Goal: Task Accomplishment & Management: Use online tool/utility

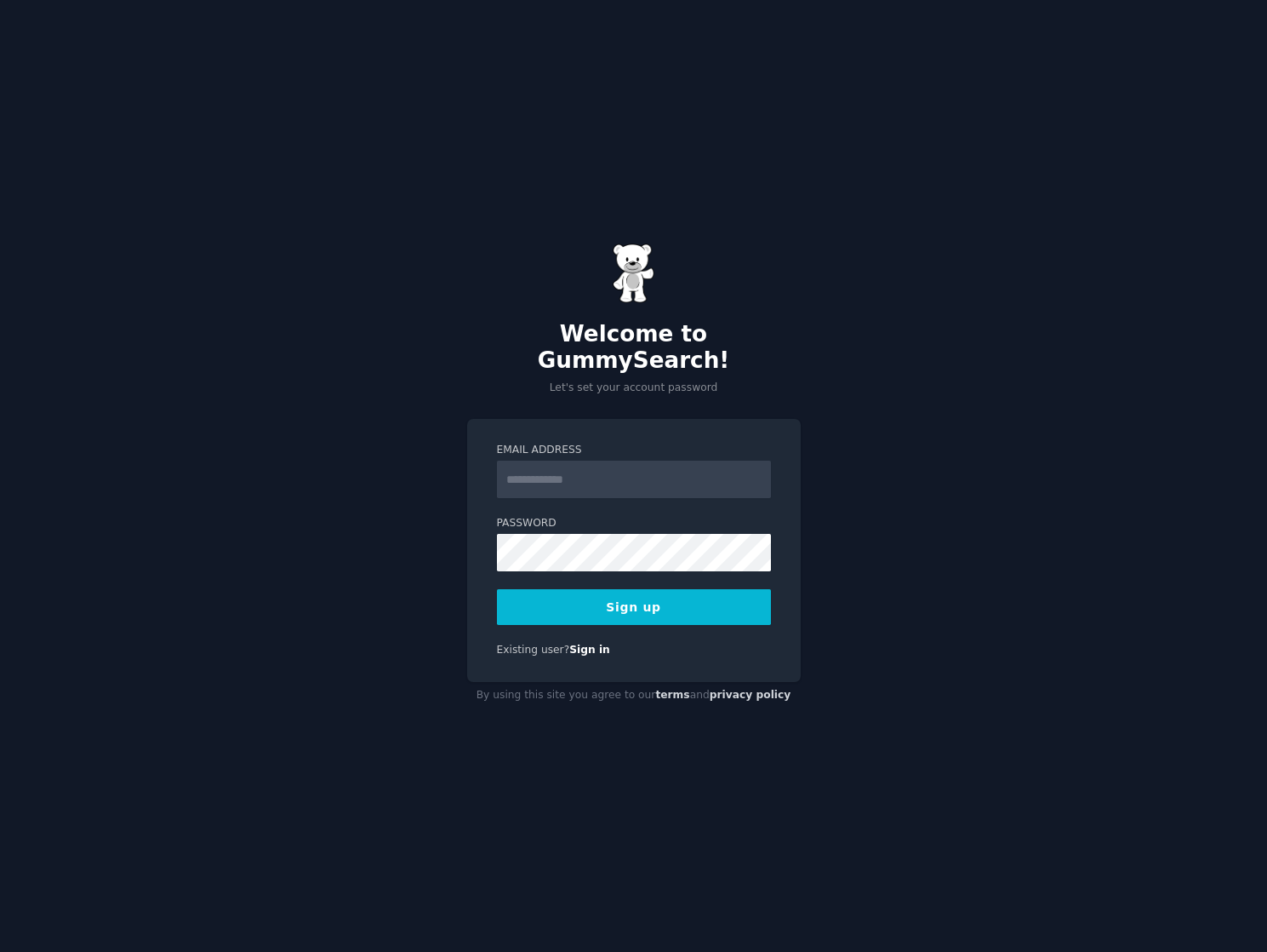
click at [695, 418] on div "Email Address Password Sign up Existing user? Sign in" at bounding box center [634, 550] width 334 height 263
click at [624, 476] on input "Email Address" at bounding box center [634, 479] width 274 height 38
click at [653, 461] on input "Email Address" at bounding box center [634, 479] width 274 height 38
type input "**********"
click at [813, 617] on div "**********" at bounding box center [633, 476] width 1267 height 952
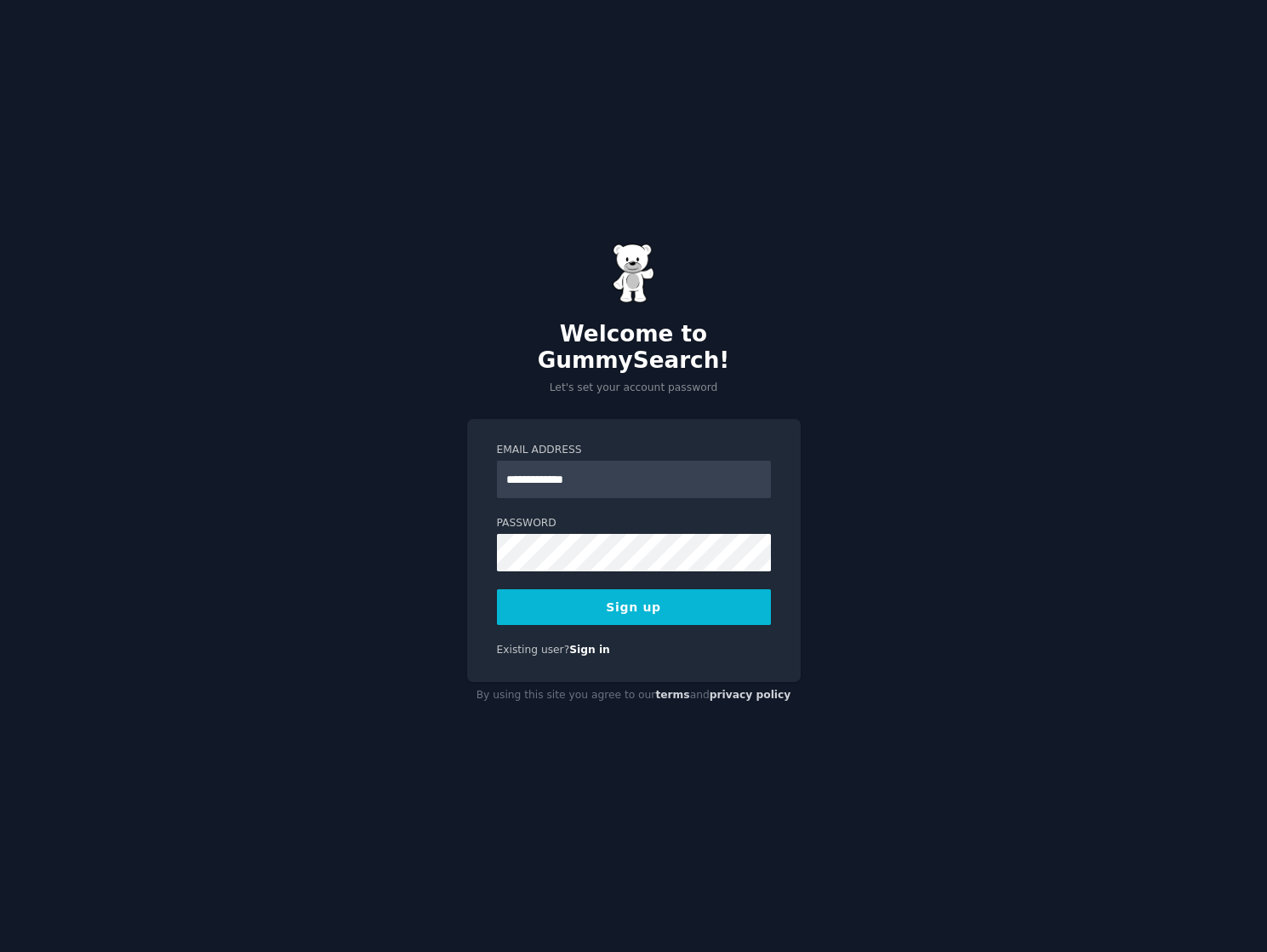
click at [699, 602] on button "Sign up" at bounding box center [634, 607] width 274 height 36
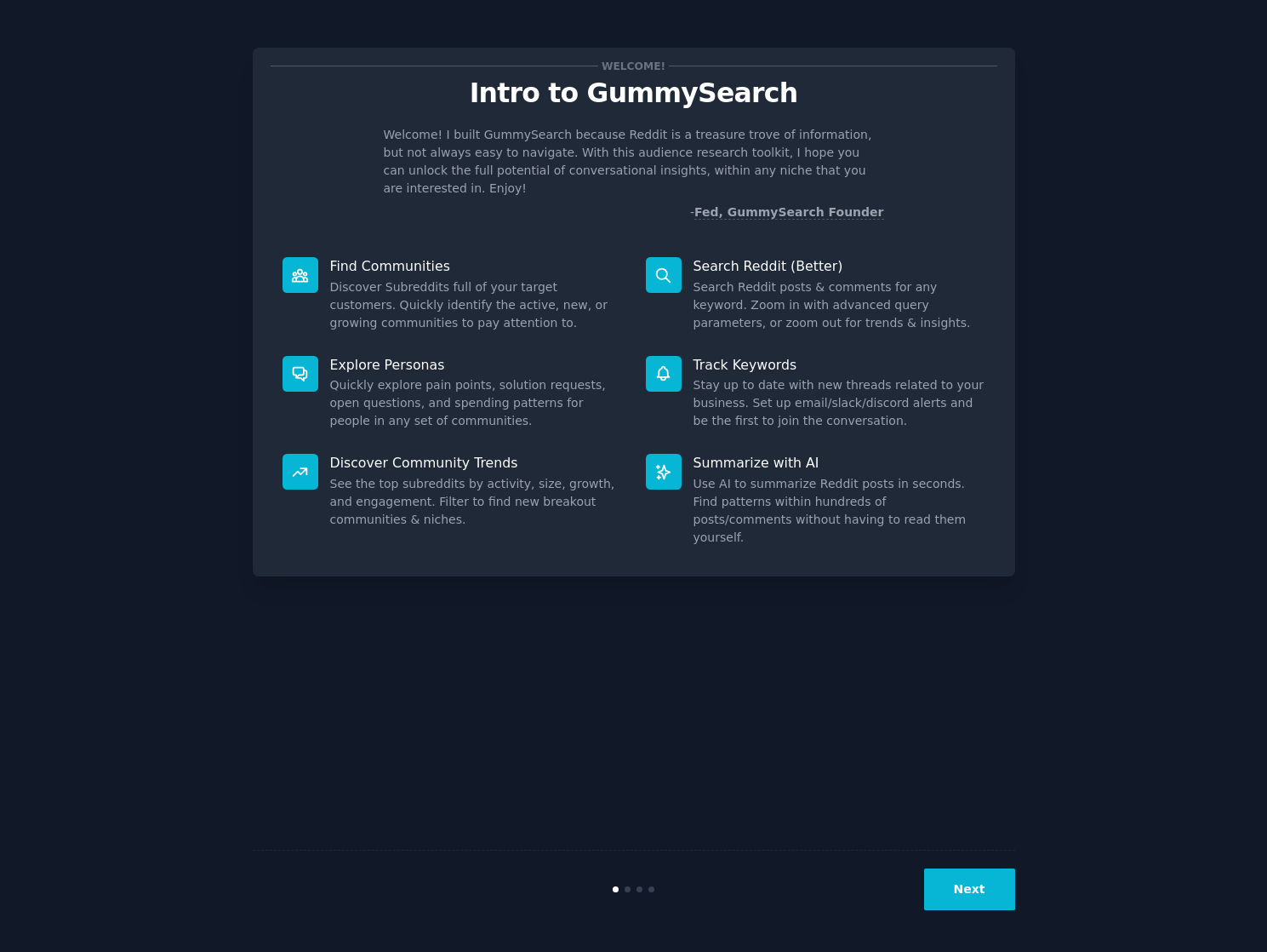
click at [953, 879] on button "Next" at bounding box center [970, 889] width 91 height 41
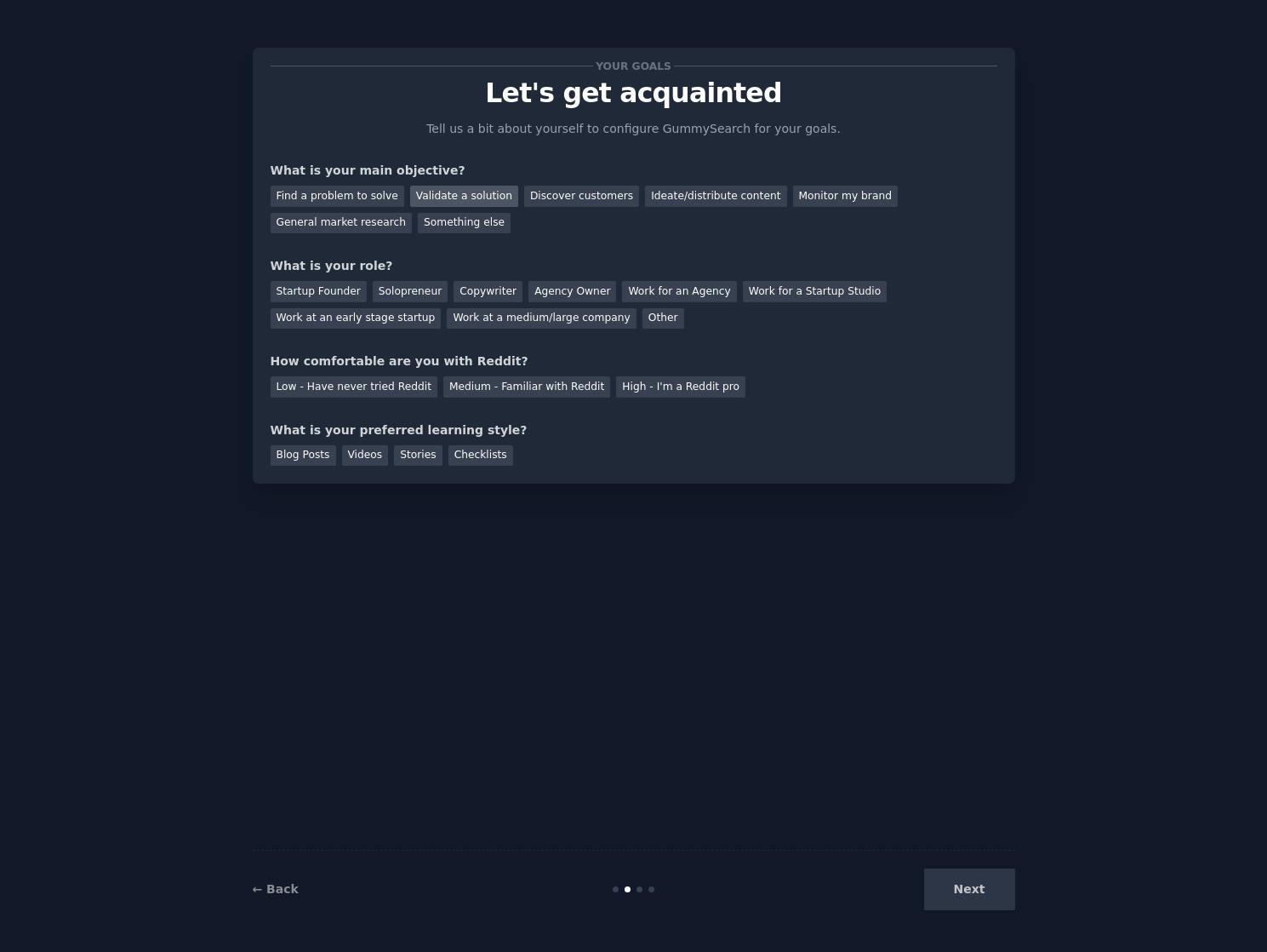
click at [436, 188] on div "Validate a solution" at bounding box center [463, 196] width 108 height 22
click at [586, 191] on div "Discover customers" at bounding box center [581, 196] width 115 height 22
click at [494, 197] on div "Validate a solution" at bounding box center [463, 196] width 108 height 22
click at [867, 558] on div "Your goals Let's get acquainted Tell us a bit about yourself to configure Gummy…" at bounding box center [634, 476] width 762 height 904
click at [350, 293] on div "Startup Founder" at bounding box center [319, 291] width 97 height 22
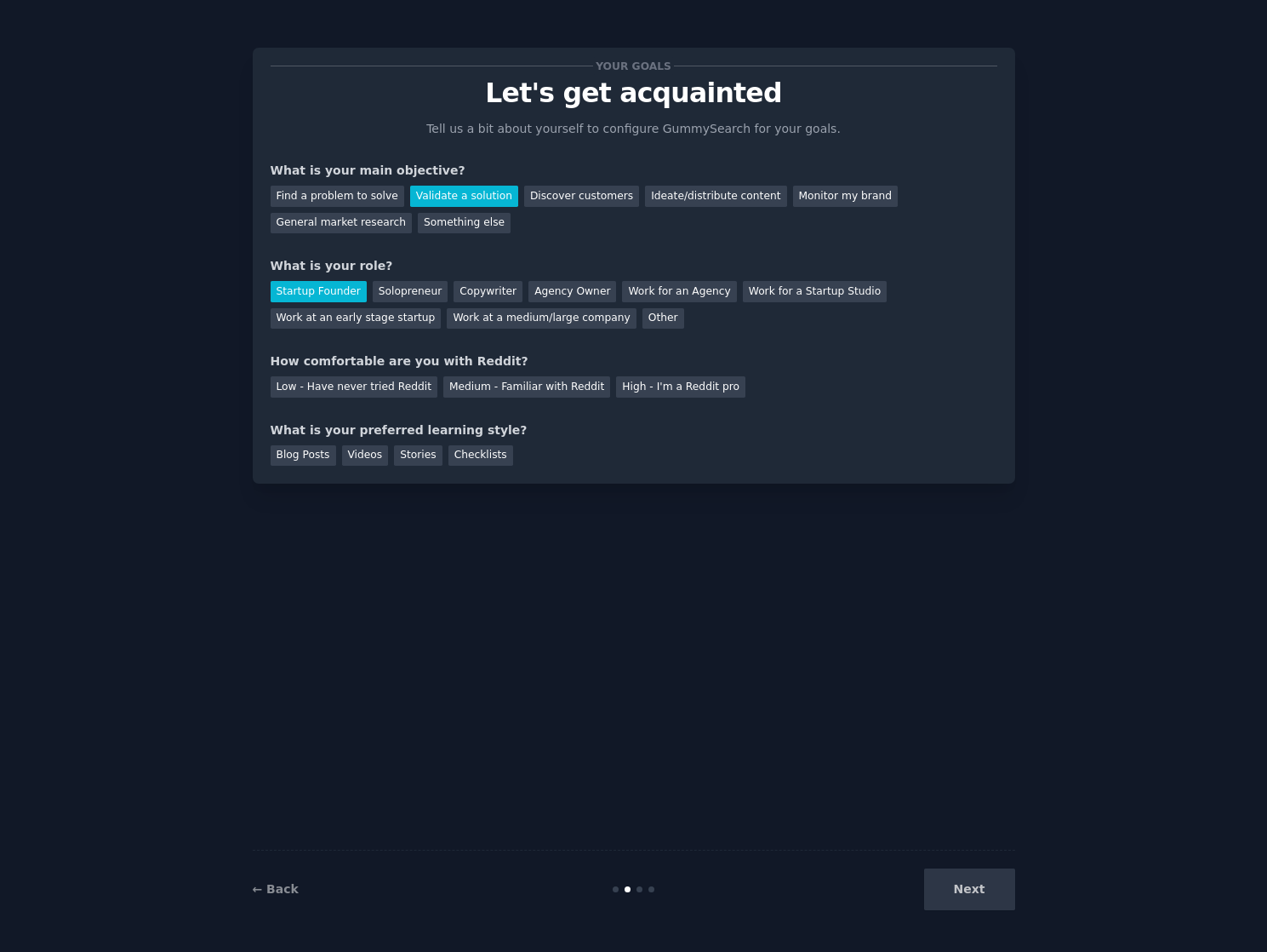
click at [630, 576] on div "Your goals Let's get acquainted Tell us a bit about yourself to configure Gummy…" at bounding box center [634, 476] width 762 height 904
click at [545, 389] on div "Medium - Familiar with Reddit" at bounding box center [527, 386] width 167 height 22
click at [636, 389] on div "High - I'm a Reddit pro" at bounding box center [681, 386] width 129 height 22
click at [457, 552] on div "Your goals Let's get acquainted Tell us a bit about yourself to configure Gummy…" at bounding box center [634, 476] width 762 height 904
click at [310, 446] on div "Blog Posts" at bounding box center [304, 456] width 66 height 22
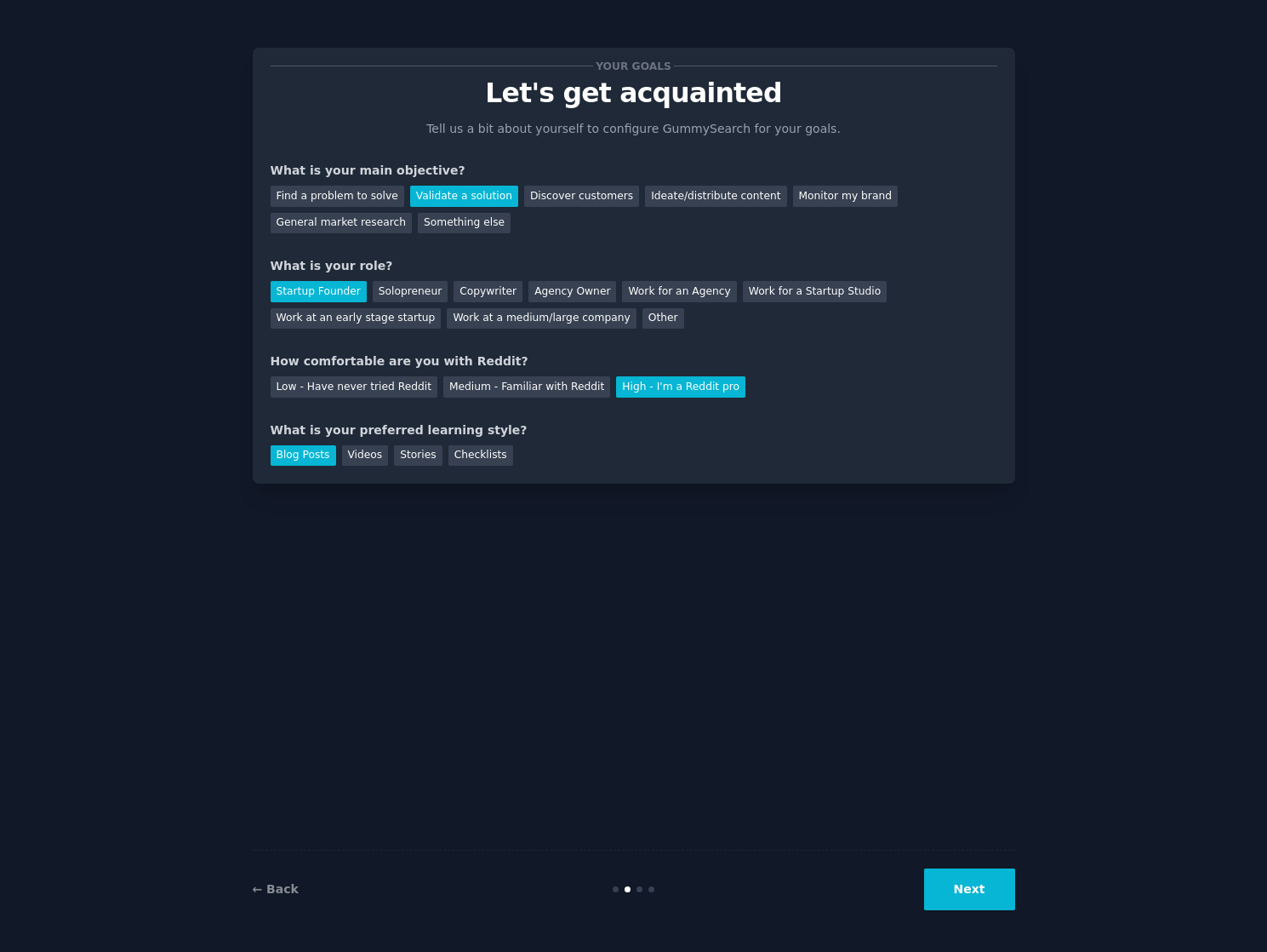
click at [961, 899] on button "Next" at bounding box center [970, 889] width 91 height 41
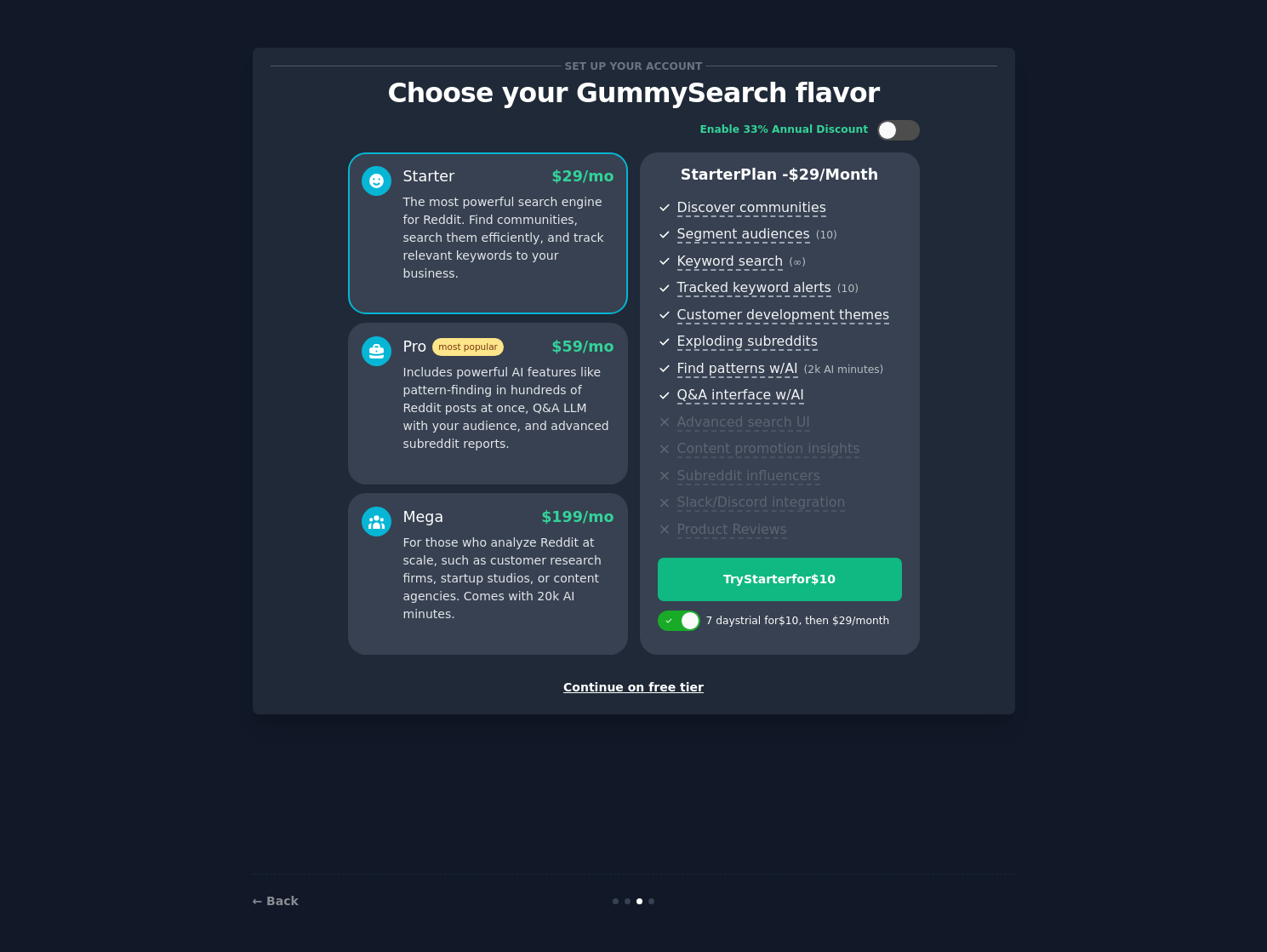
click at [654, 680] on div "Continue on free tier" at bounding box center [634, 687] width 727 height 18
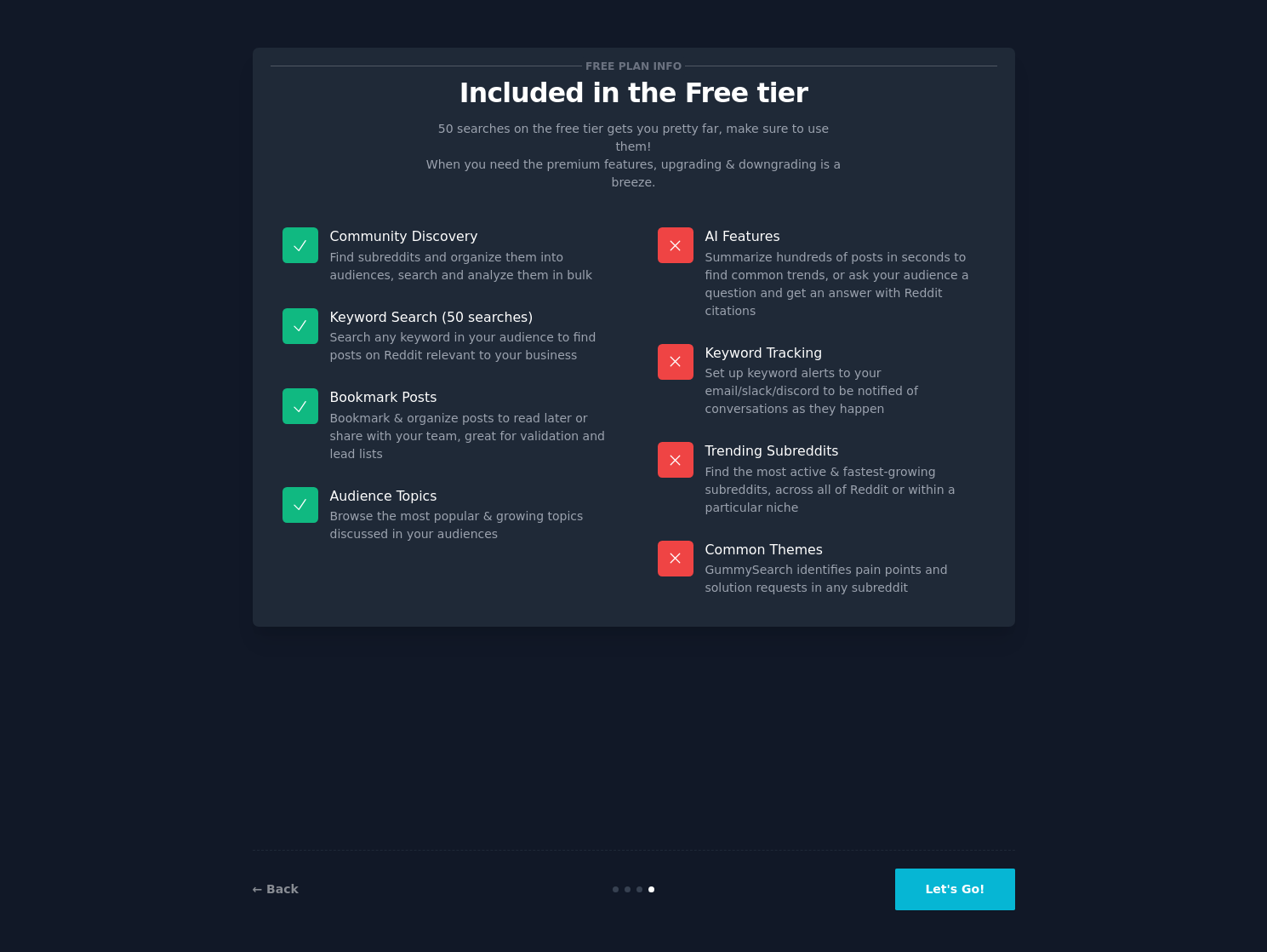
click at [958, 882] on button "Let's Go!" at bounding box center [955, 889] width 119 height 41
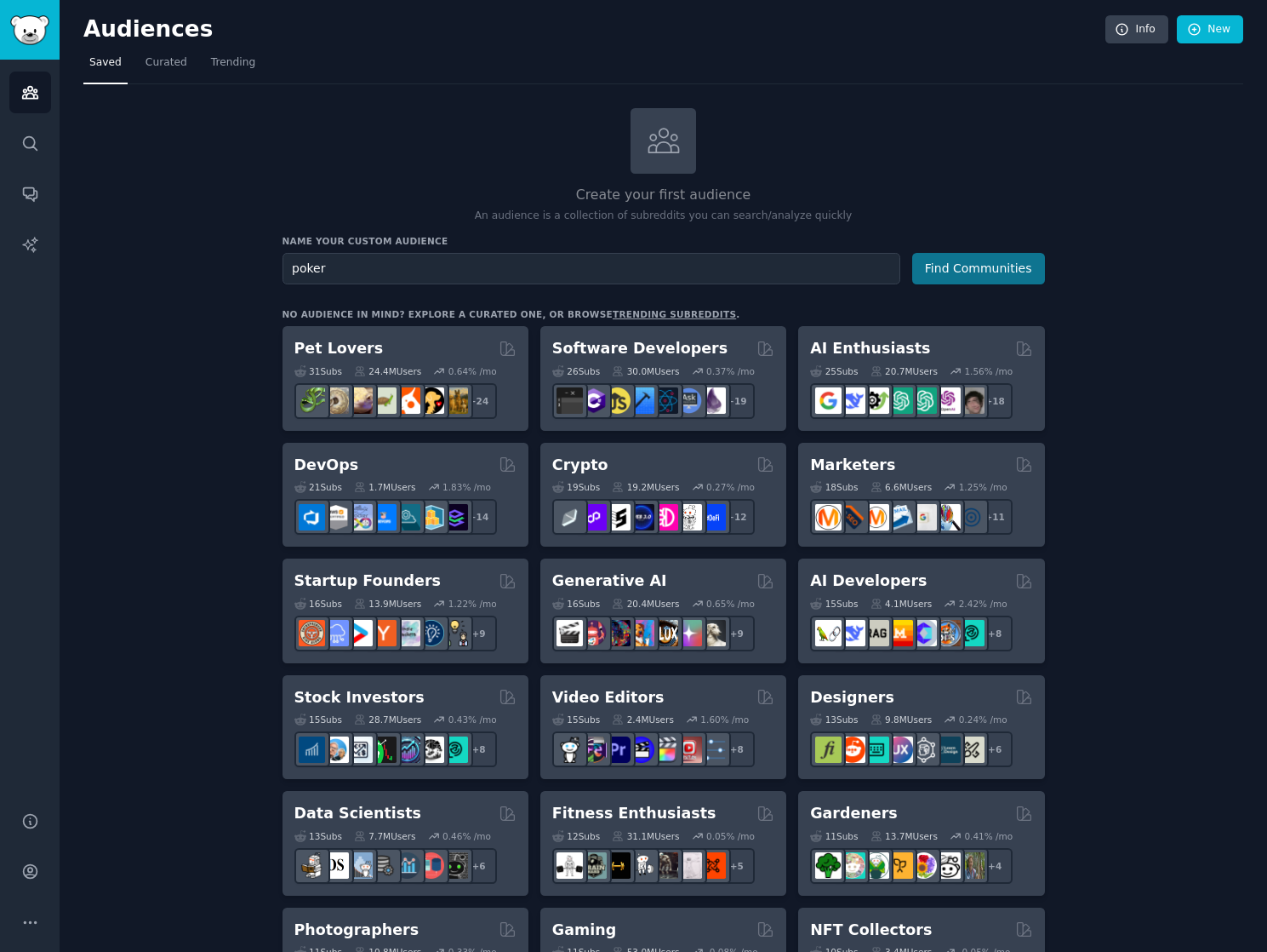
type input "poker"
click at [938, 264] on button "Find Communities" at bounding box center [979, 269] width 133 height 32
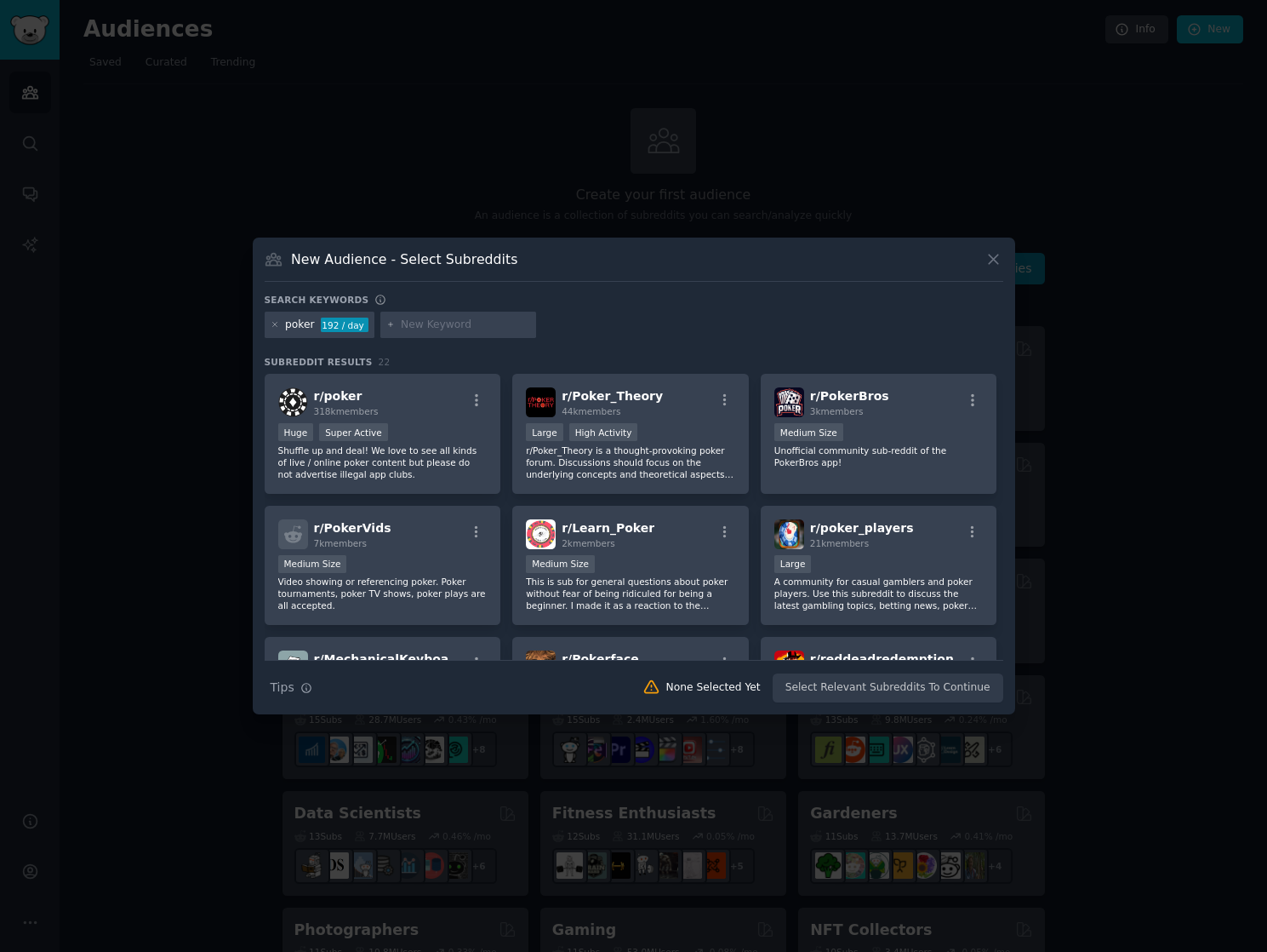
click at [667, 322] on div "poker 192 / day" at bounding box center [634, 327] width 739 height 33
click at [453, 431] on div "Huge Super Active" at bounding box center [383, 433] width 209 height 22
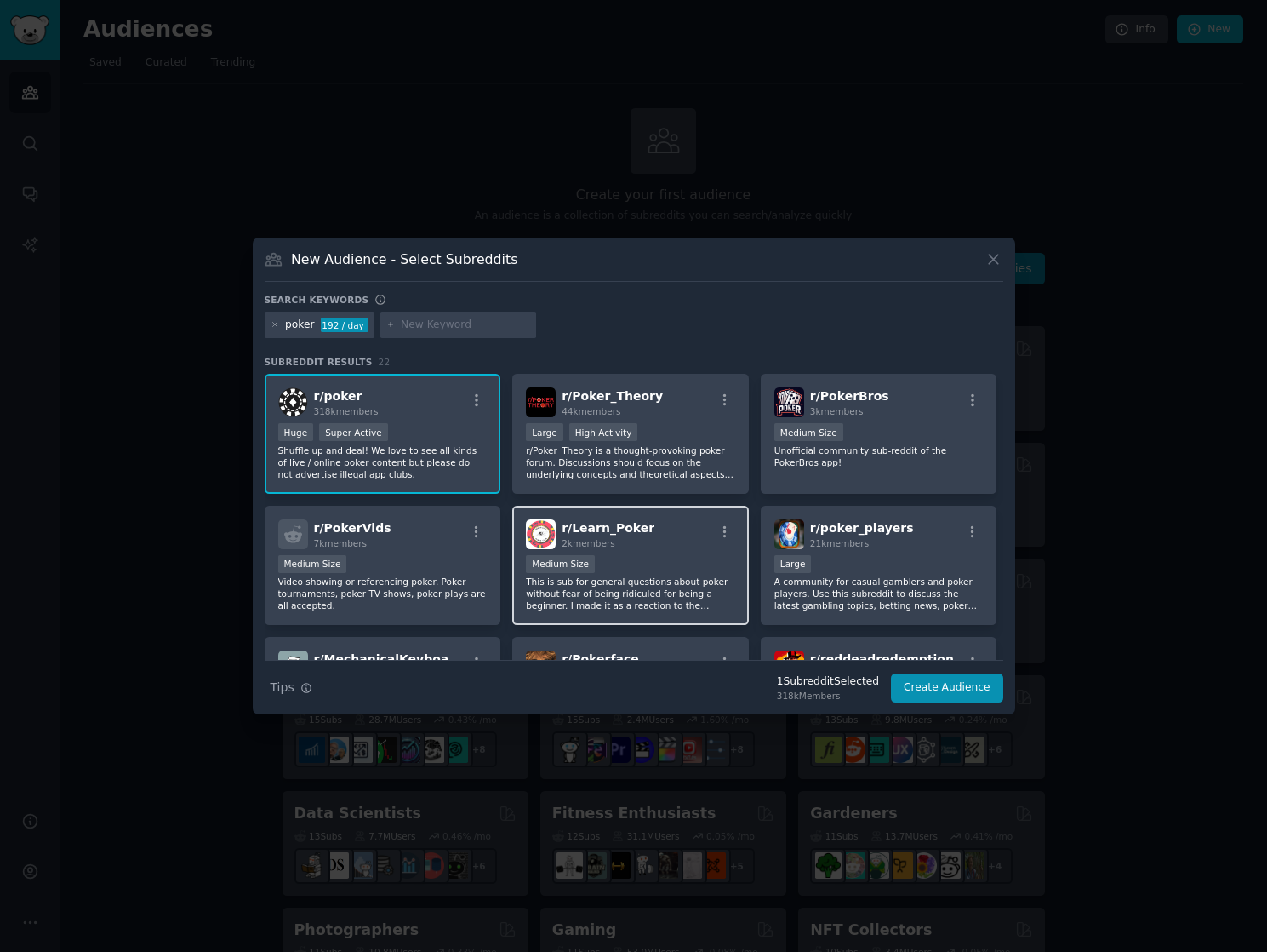
click at [592, 580] on p "This is sub for general questions about poker without fear of being ridiculed f…" at bounding box center [630, 593] width 209 height 36
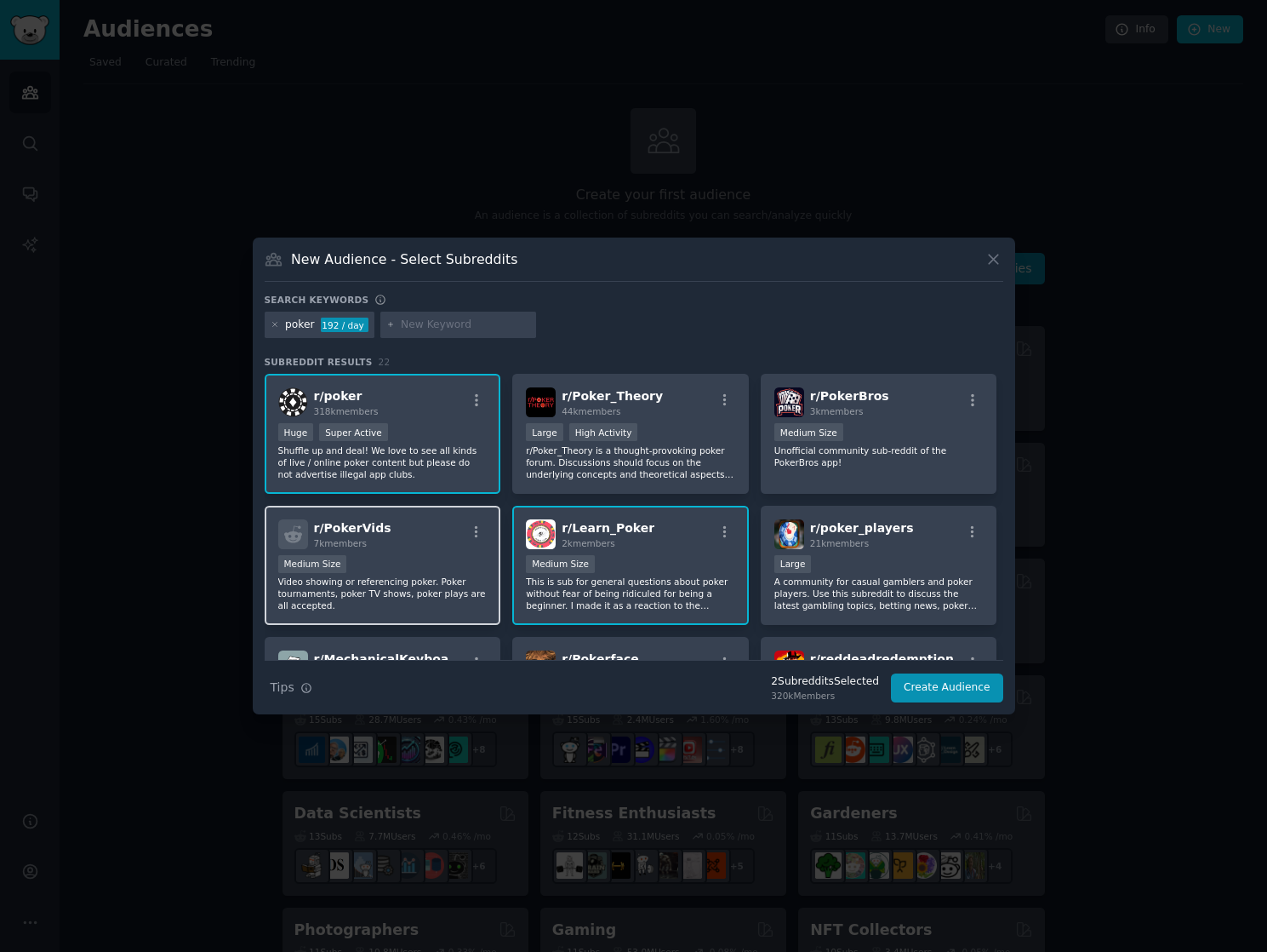
click at [421, 557] on div "Medium Size" at bounding box center [383, 566] width 209 height 22
drag, startPoint x: 415, startPoint y: 548, endPoint x: 424, endPoint y: 550, distance: 9.2
click at [417, 549] on div "r/ PokerVids 7k members Medium Size Video showing or referencing poker. Poker t…" at bounding box center [383, 566] width 236 height 120
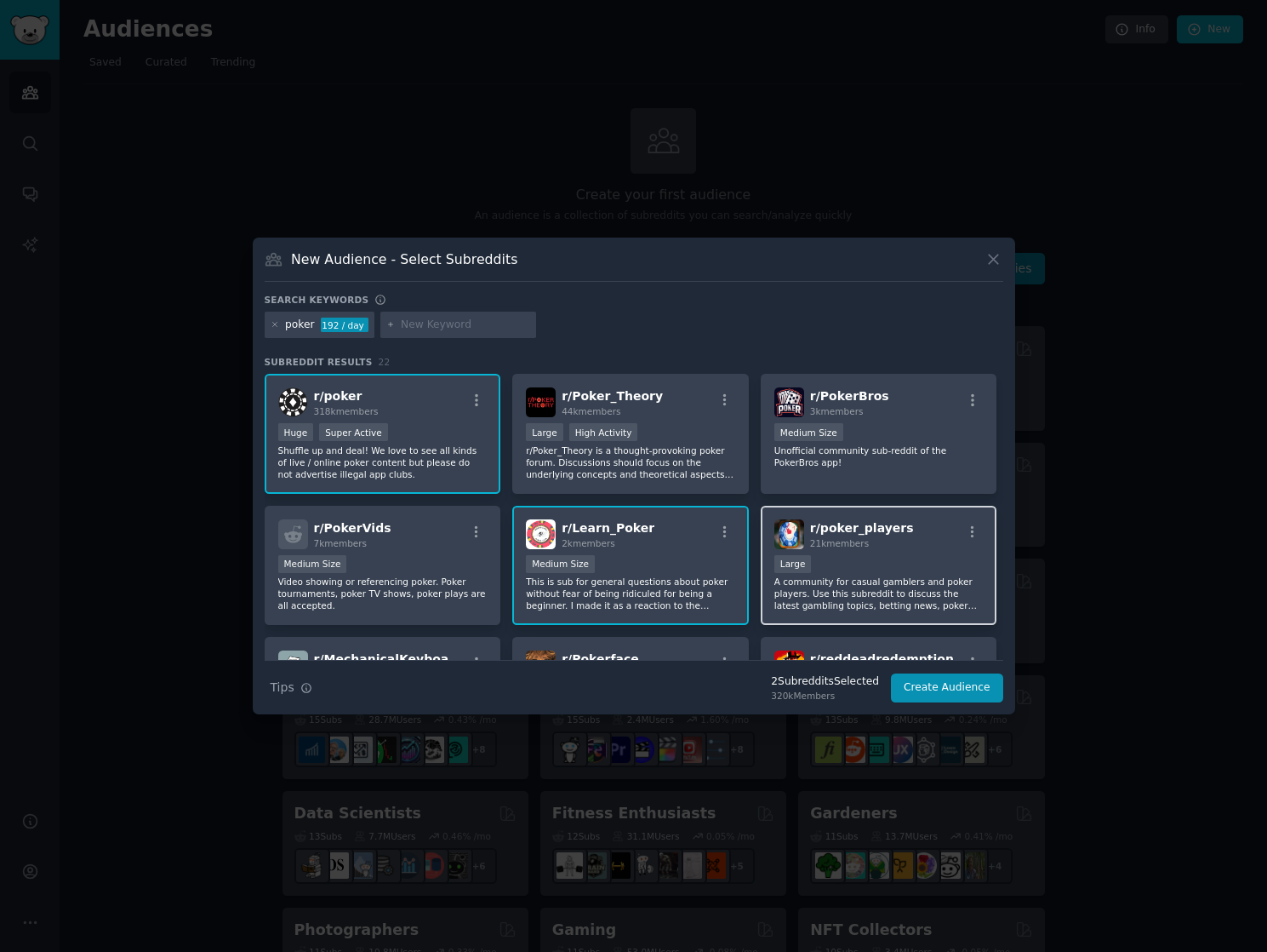
click at [778, 552] on div "r/ poker_players 21k members 10,000 - 100,000 members Large A community for cas…" at bounding box center [879, 566] width 236 height 120
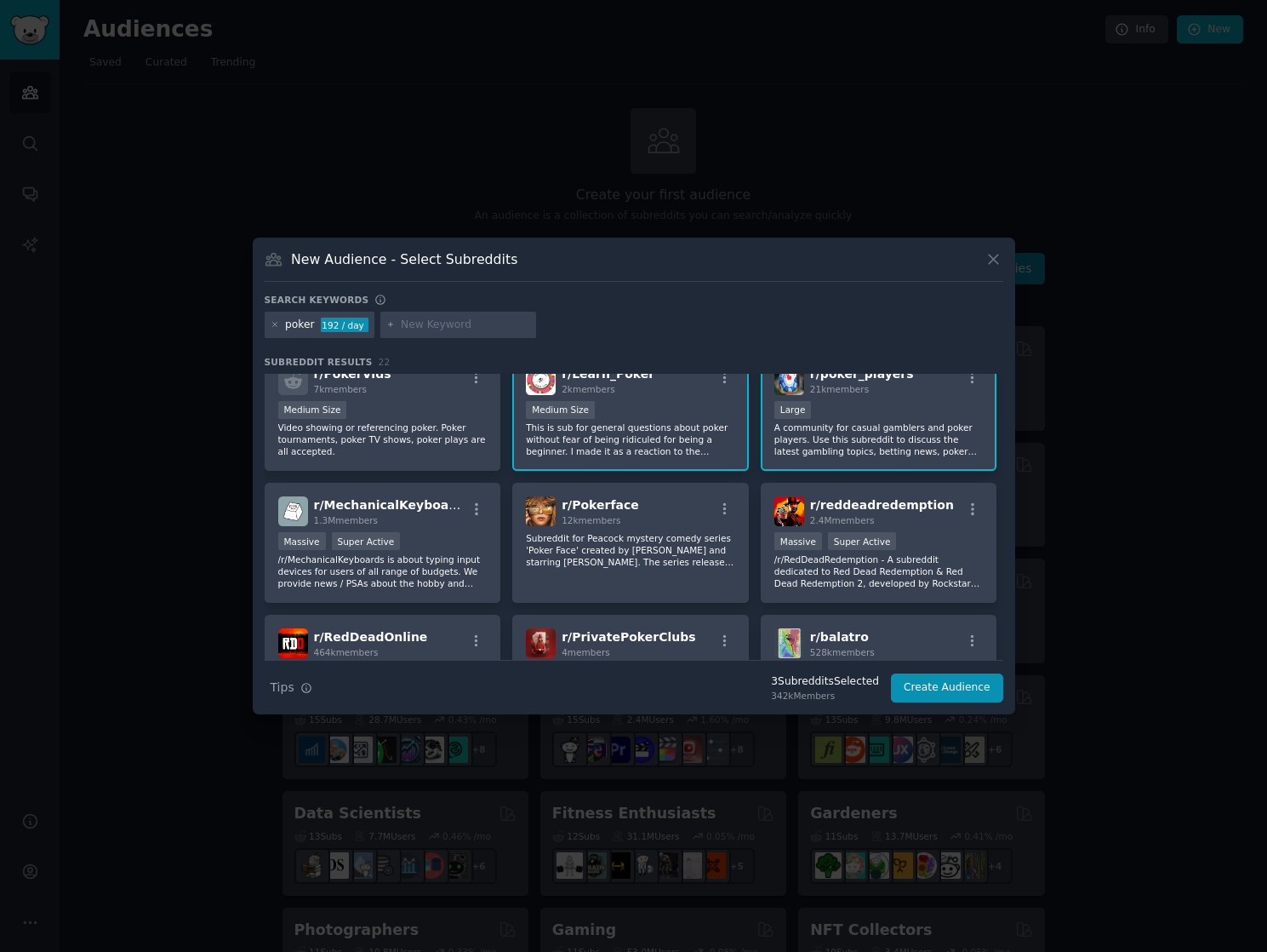
click at [929, 686] on button "Create Audience" at bounding box center [947, 688] width 113 height 29
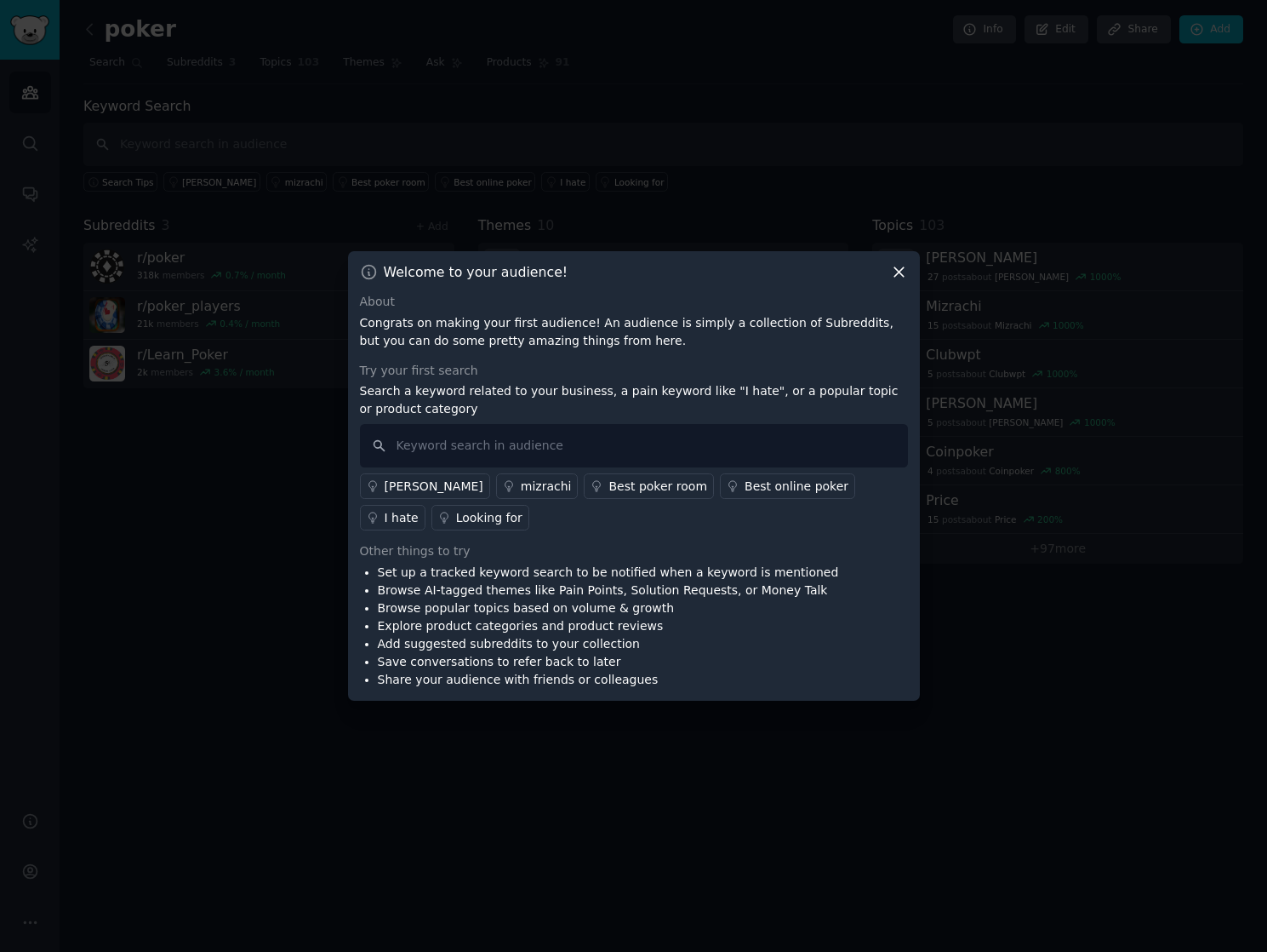
click at [1041, 624] on div at bounding box center [633, 476] width 1267 height 952
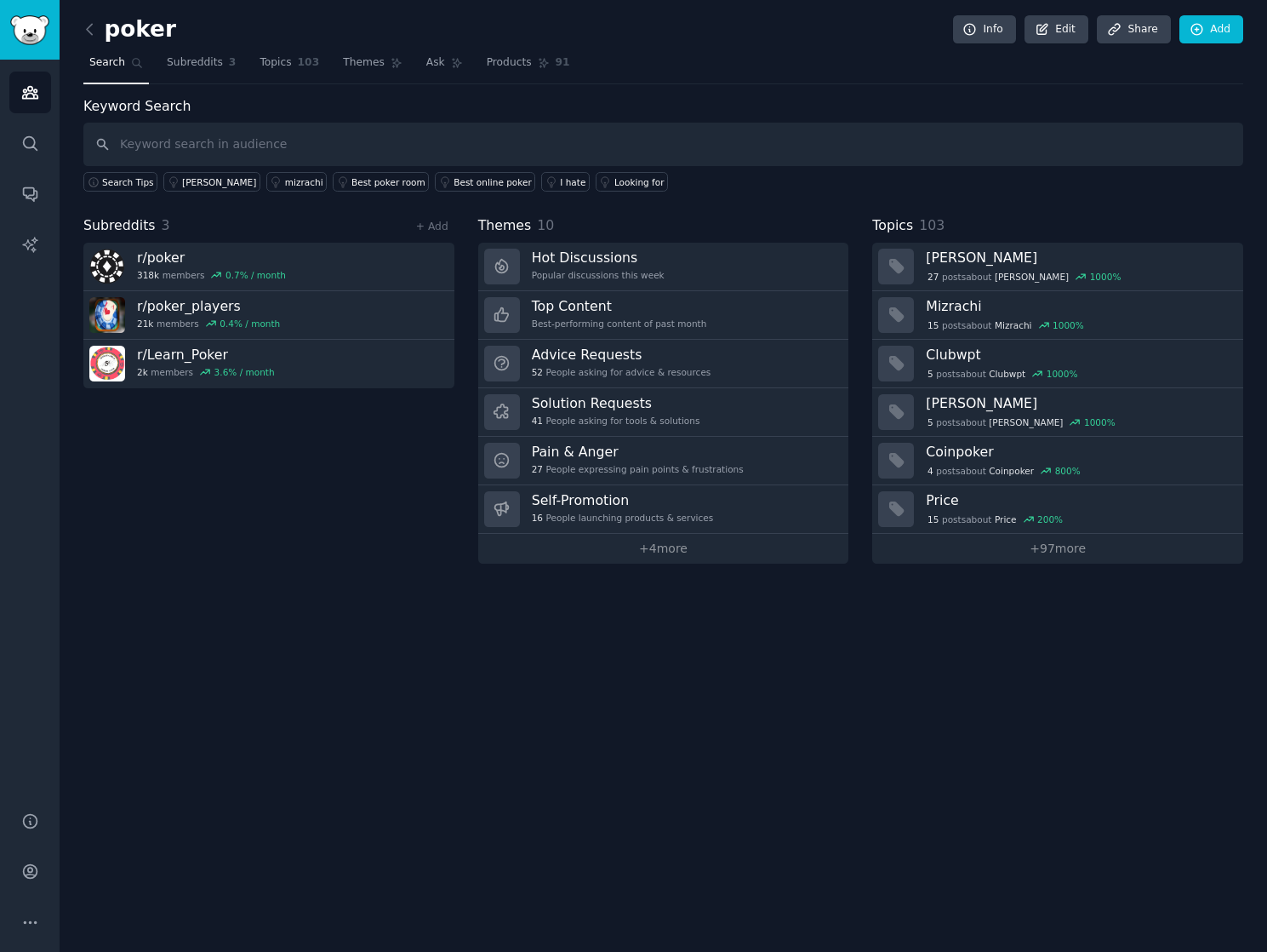
click at [694, 627] on div "poker Info Edit Share Add Search Subreddits 3 Topics 103 Themes Ask Products 91…" at bounding box center [664, 476] width 1208 height 952
click at [668, 631] on div "poker Info Edit Share Add Search Subreddits 3 Topics 103 Themes Ask Products 91…" at bounding box center [664, 476] width 1208 height 952
click at [349, 572] on div "poker Info Edit Share Add Search Subreddits 3 Topics 103 Themes Ask Products 91…" at bounding box center [664, 476] width 1208 height 952
